Goal: Information Seeking & Learning: Learn about a topic

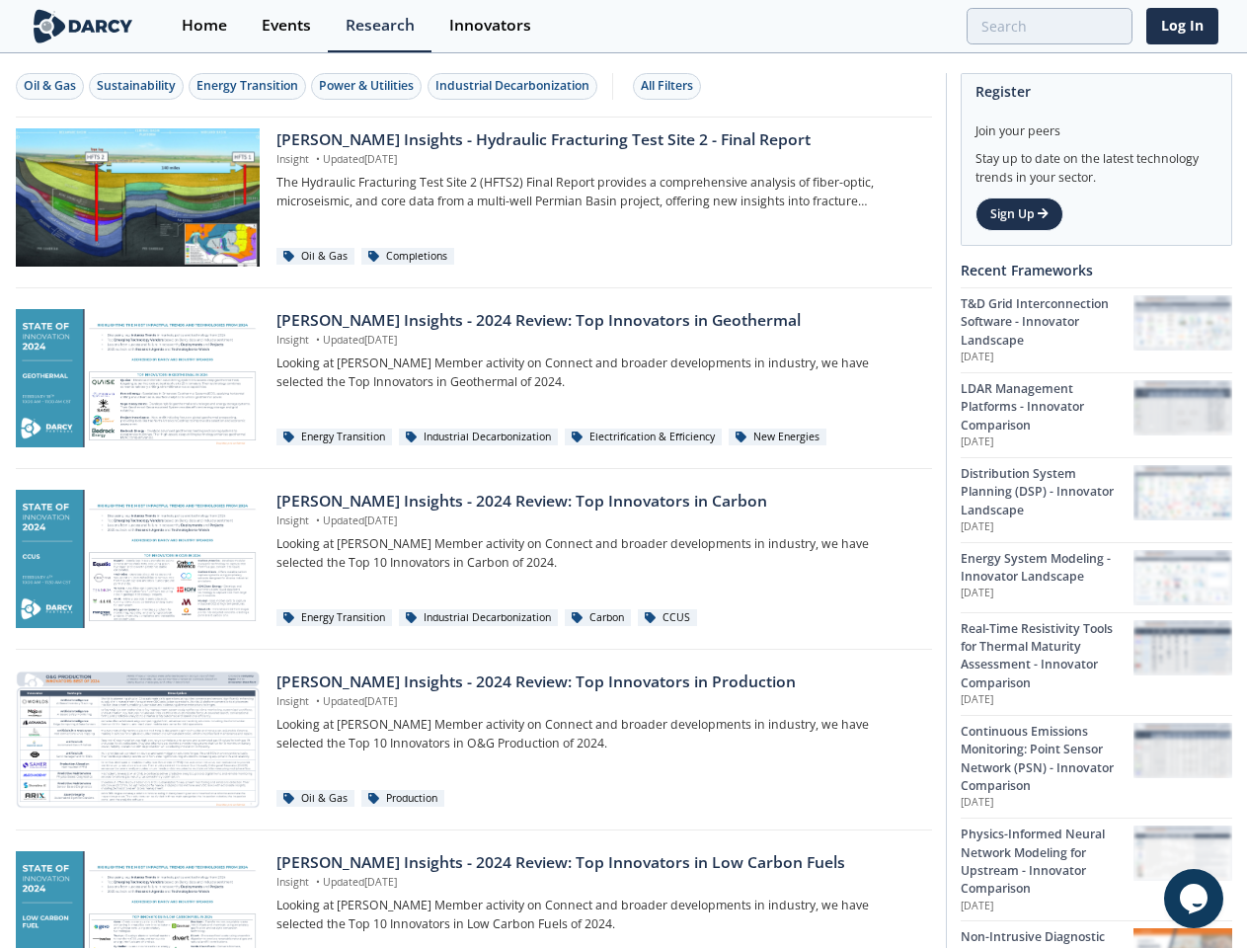
click at [50, 86] on div "Oil & Gas" at bounding box center [50, 86] width 52 height 18
click at [137, 86] on div "Sustainability" at bounding box center [136, 86] width 79 height 18
click at [249, 86] on div "Energy Transition" at bounding box center [247, 86] width 102 height 18
click at [369, 86] on div "Power & Utilities" at bounding box center [366, 86] width 95 height 18
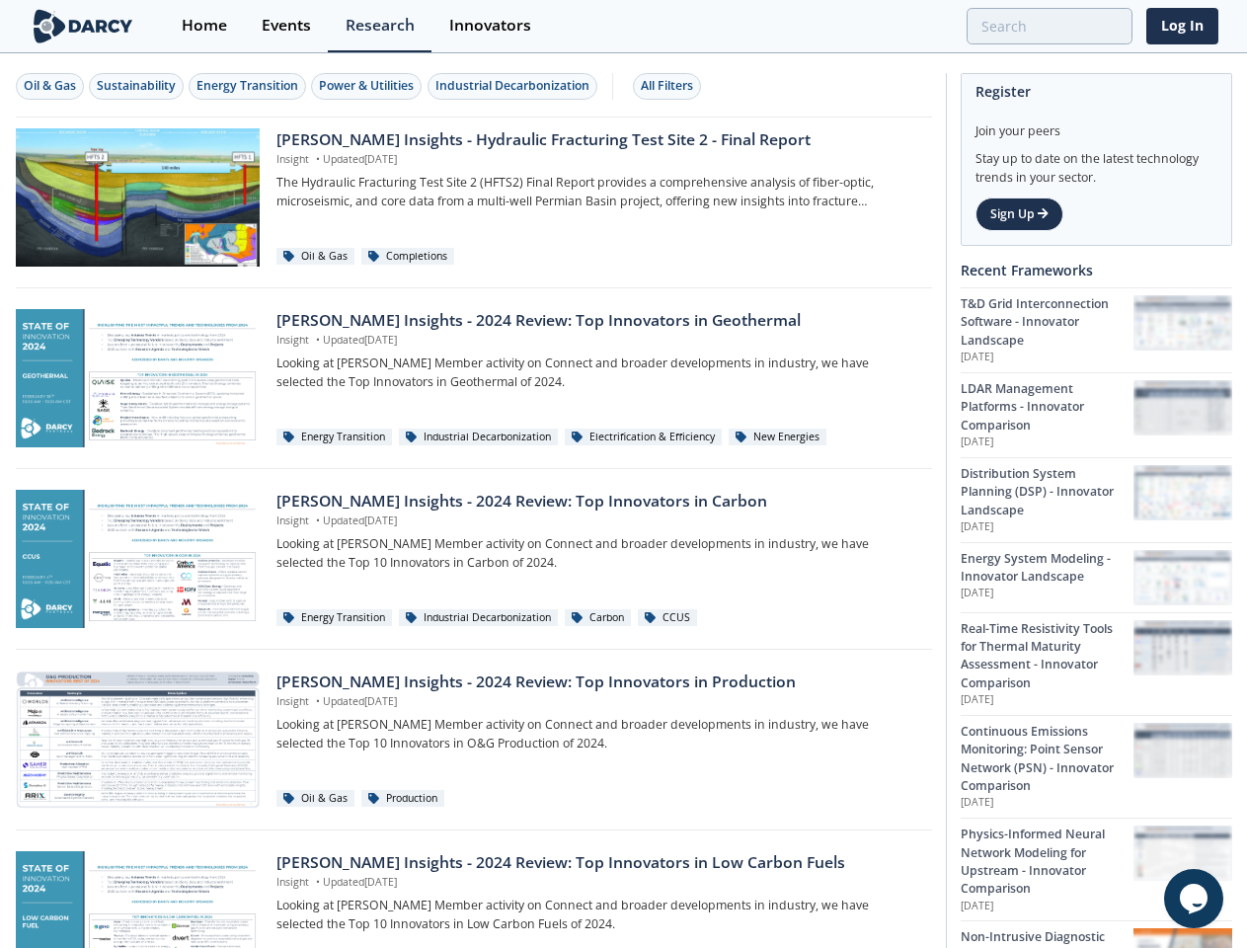
click at [515, 86] on div "Industrial Decarbonization" at bounding box center [512, 86] width 154 height 18
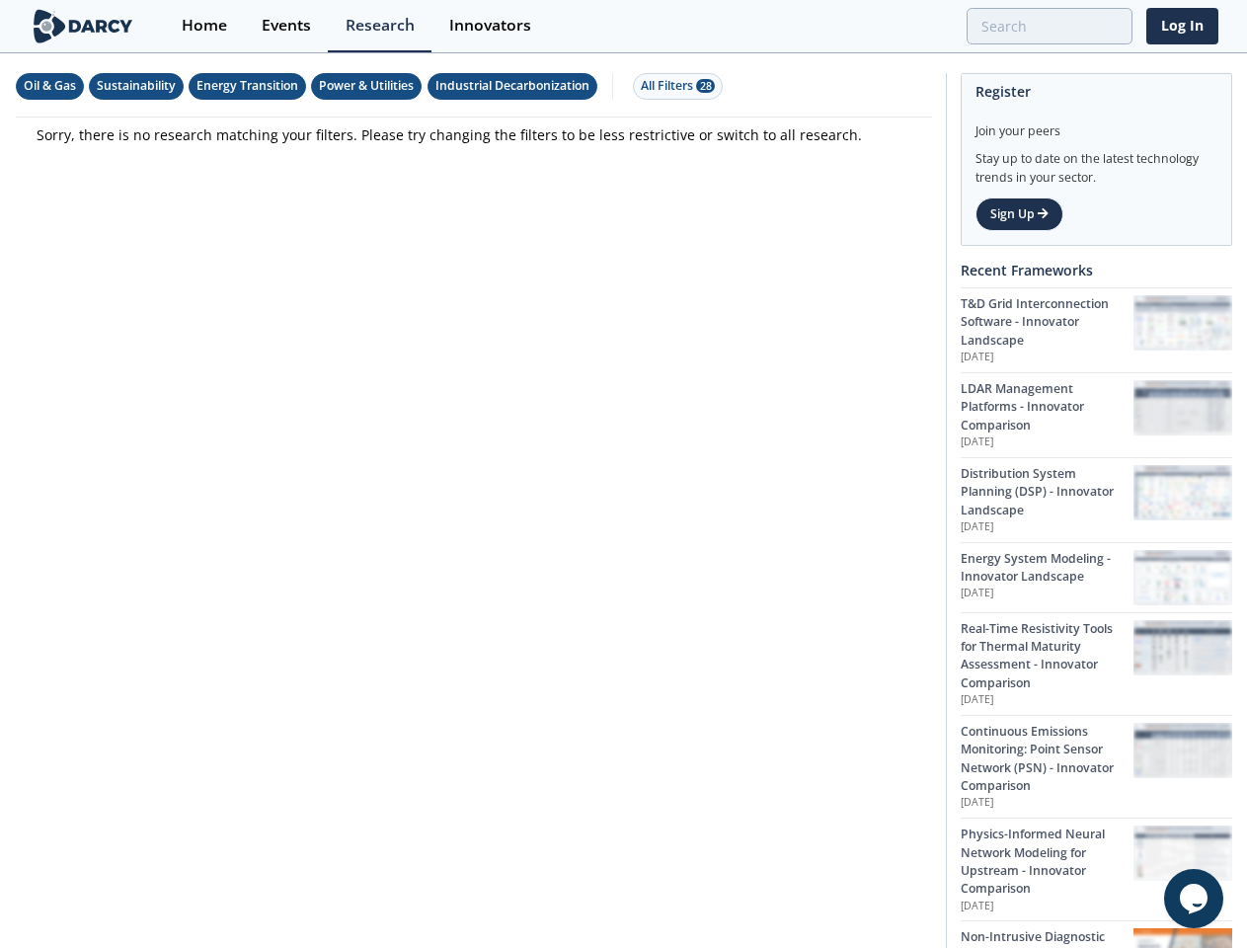
click at [672, 86] on div "All Filters 28" at bounding box center [678, 86] width 74 height 18
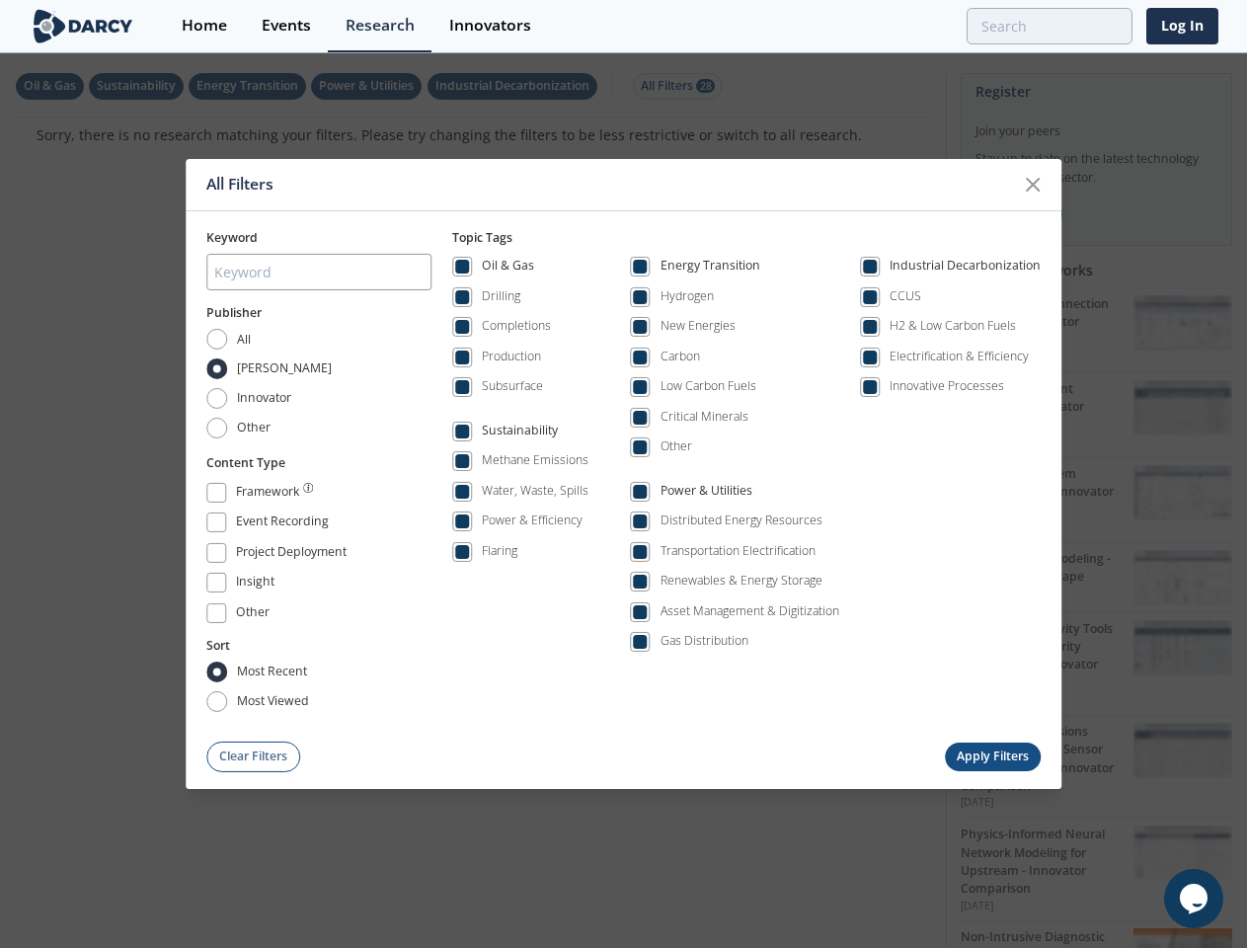
click at [1193, 898] on icon "Chat widget" at bounding box center [1193, 898] width 28 height 30
